Goal: Navigation & Orientation: Find specific page/section

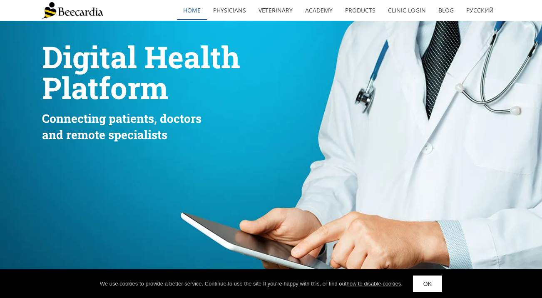
click at [192, 8] on link "home" at bounding box center [192, 10] width 30 height 19
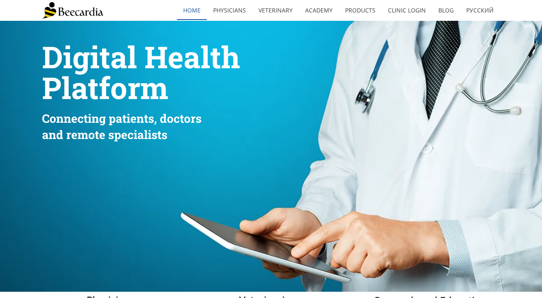
click at [193, 12] on link "home" at bounding box center [192, 10] width 30 height 19
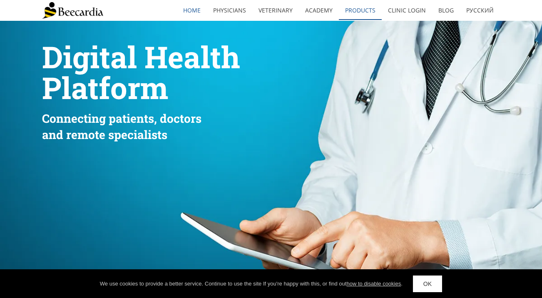
click at [356, 12] on link "Products" at bounding box center [360, 10] width 43 height 19
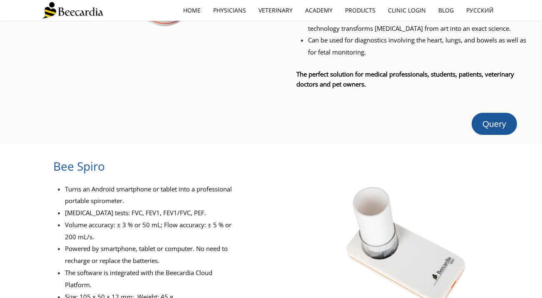
scroll to position [666, 0]
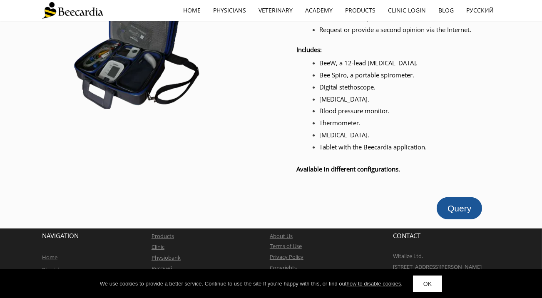
scroll to position [435, 0]
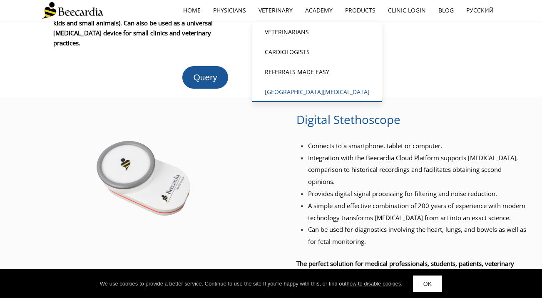
click at [296, 92] on link "[GEOGRAPHIC_DATA][MEDICAL_DATA]" at bounding box center [317, 92] width 130 height 20
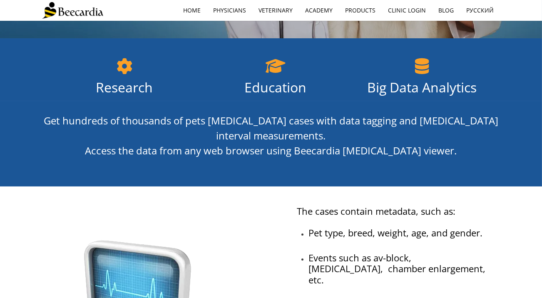
scroll to position [500, 0]
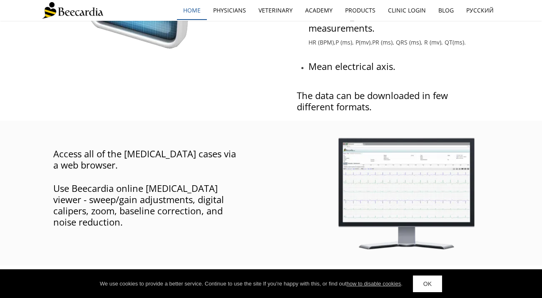
click at [199, 12] on link "home" at bounding box center [192, 10] width 30 height 19
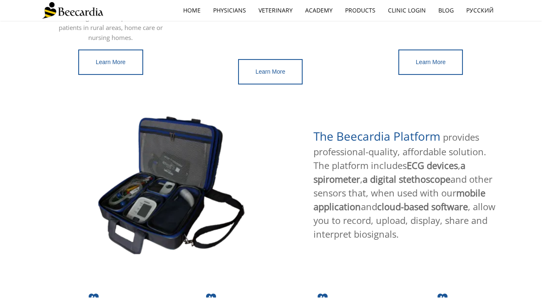
scroll to position [521, 0]
